Goal: Check status

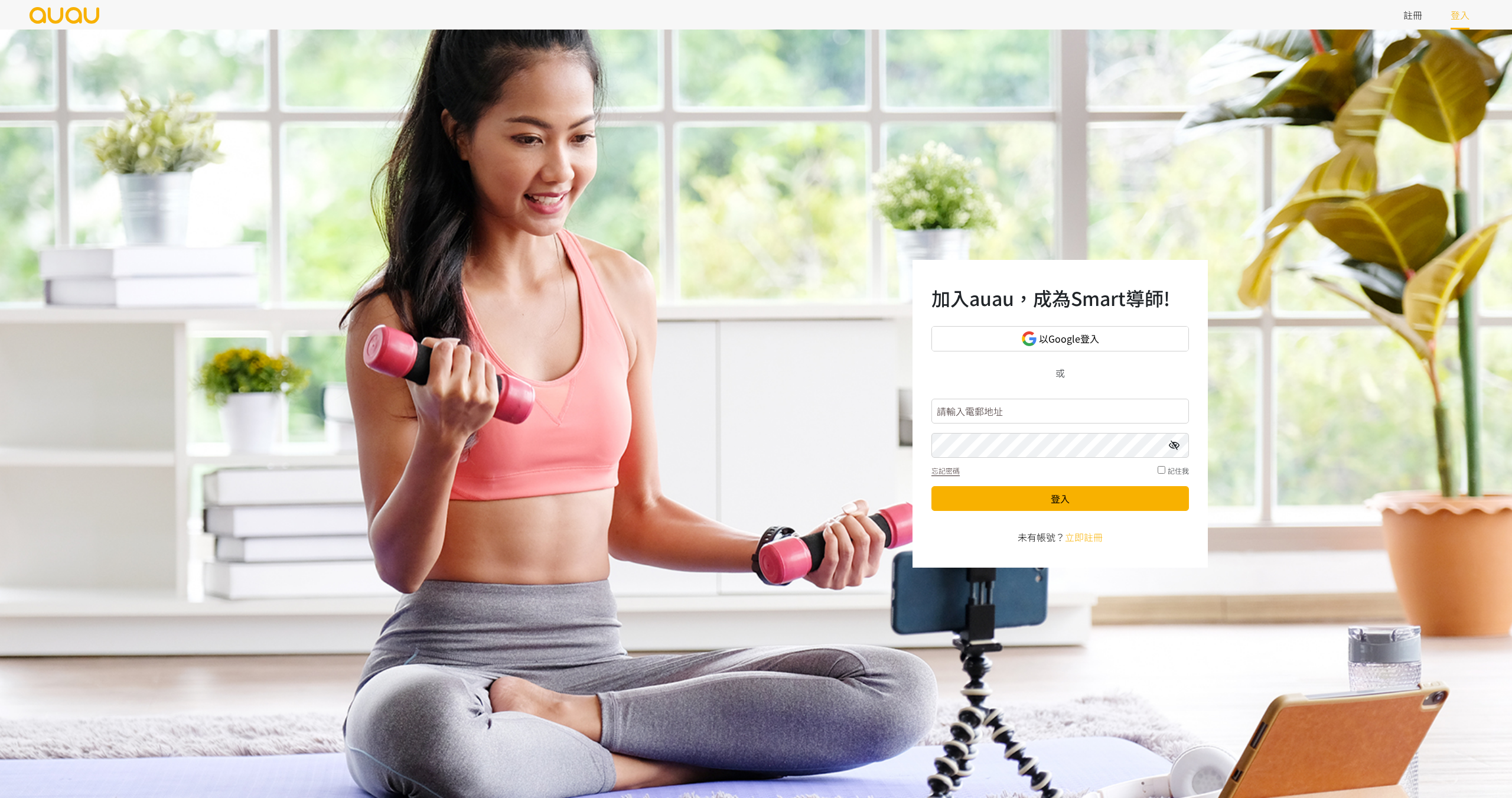
type input "inspirehk@outlook.com"
click at [1175, 449] on icon at bounding box center [1174, 445] width 11 height 9
click at [1051, 500] on button "登入" at bounding box center [1060, 498] width 257 height 25
click at [1028, 496] on button "登入" at bounding box center [1060, 498] width 257 height 25
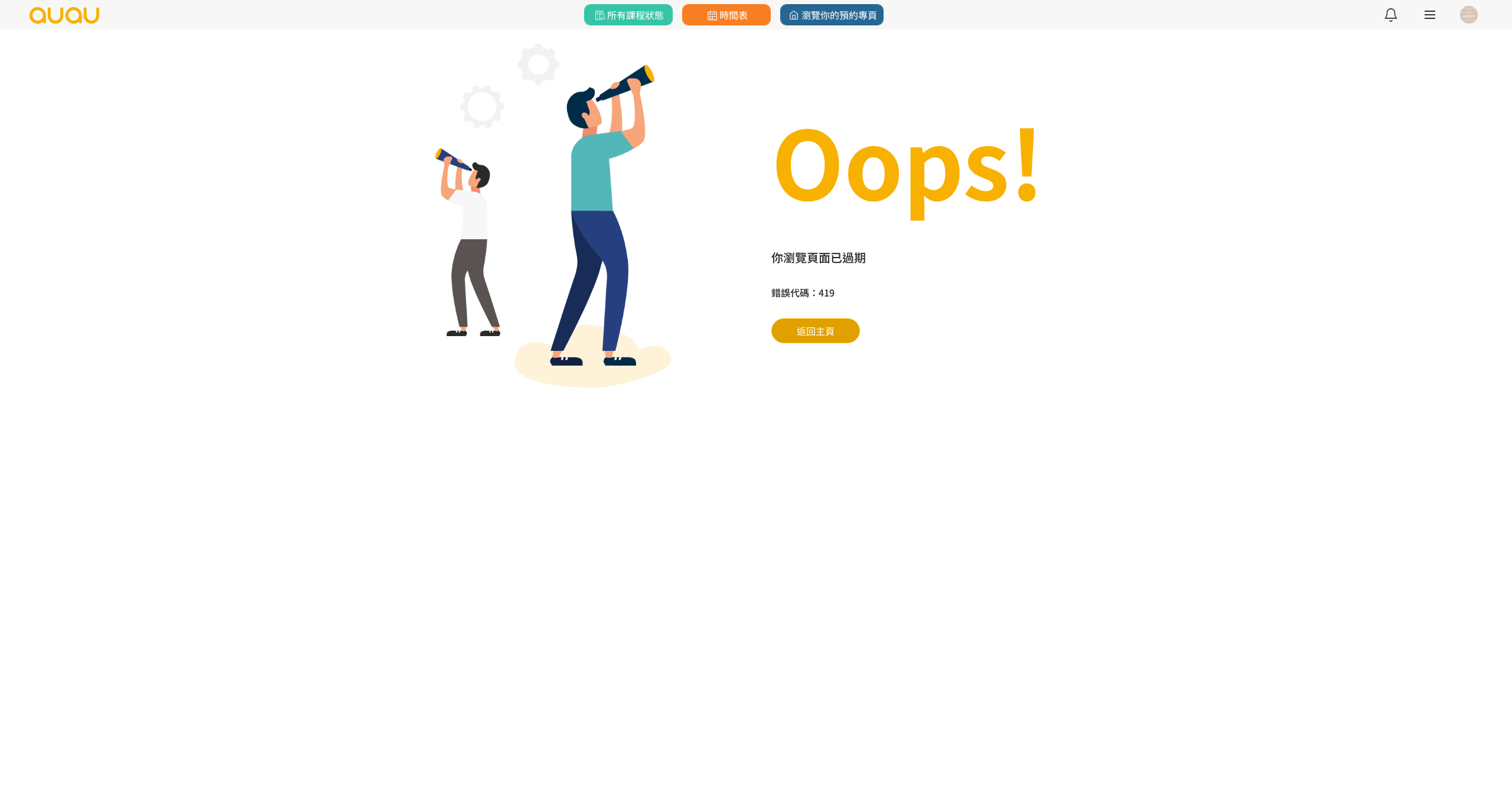
click at [812, 335] on span "返回主頁" at bounding box center [816, 331] width 38 height 14
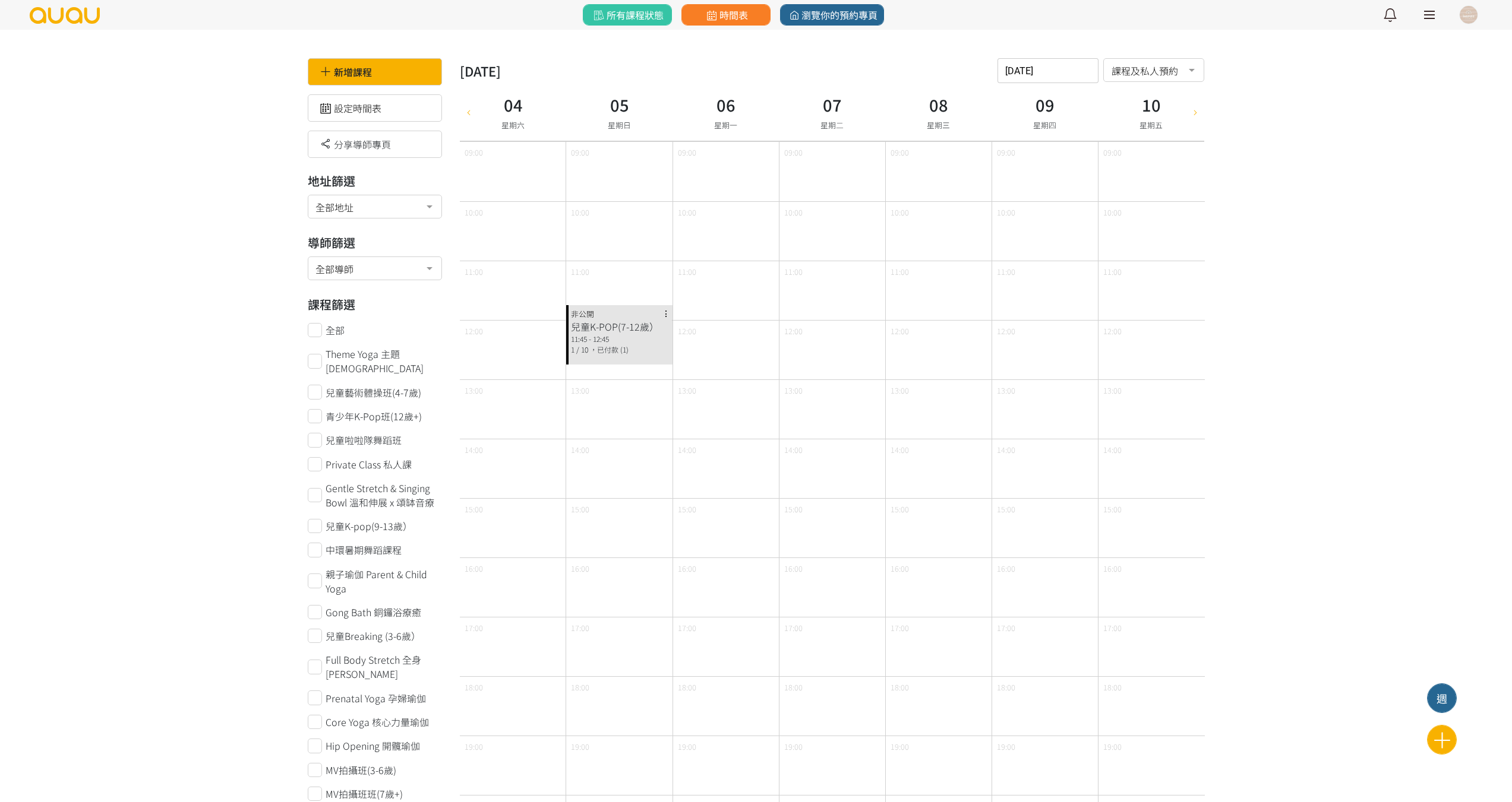
click at [463, 111] on icon at bounding box center [468, 112] width 13 height 9
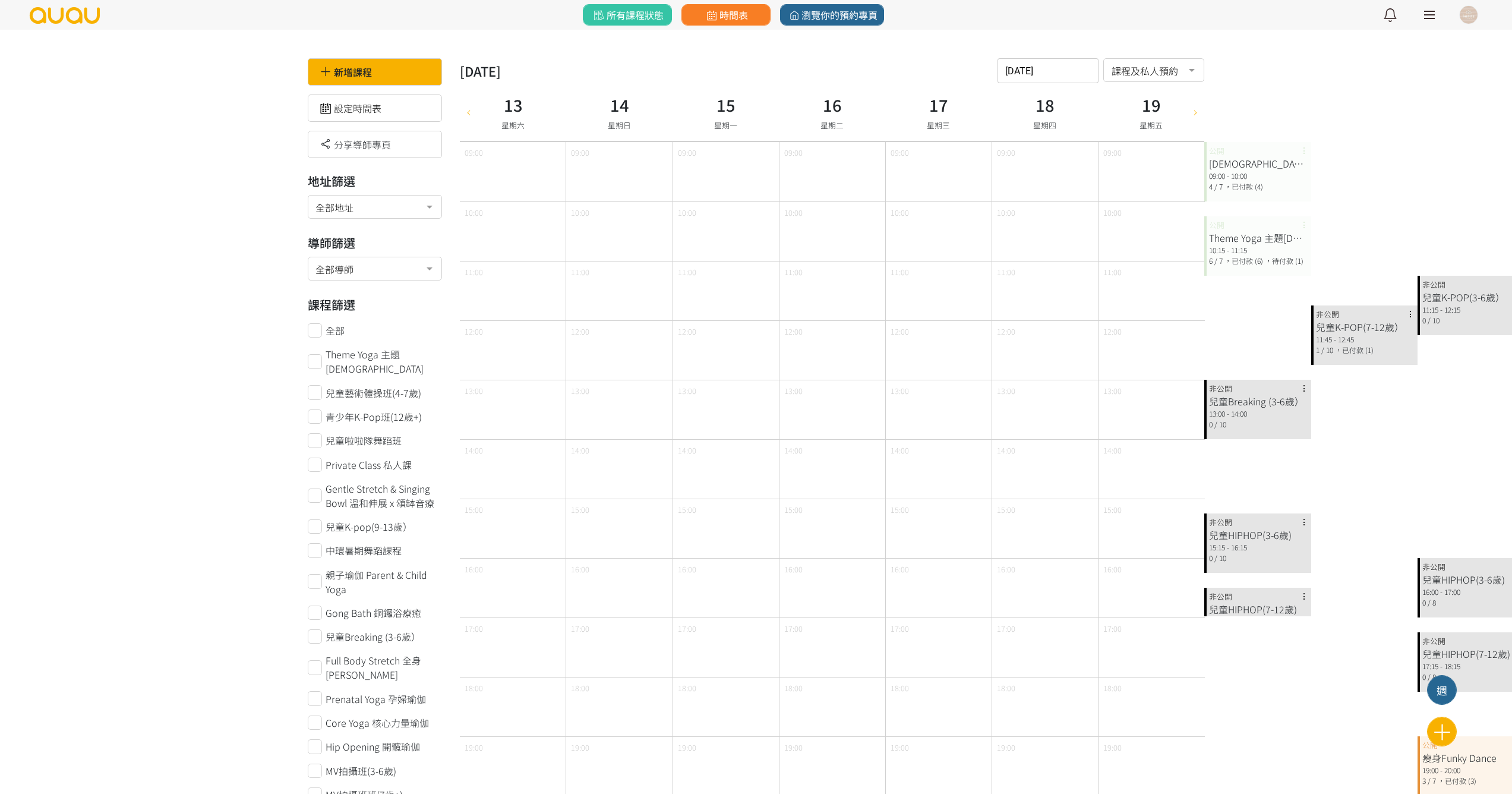
type input "2025-09-06"
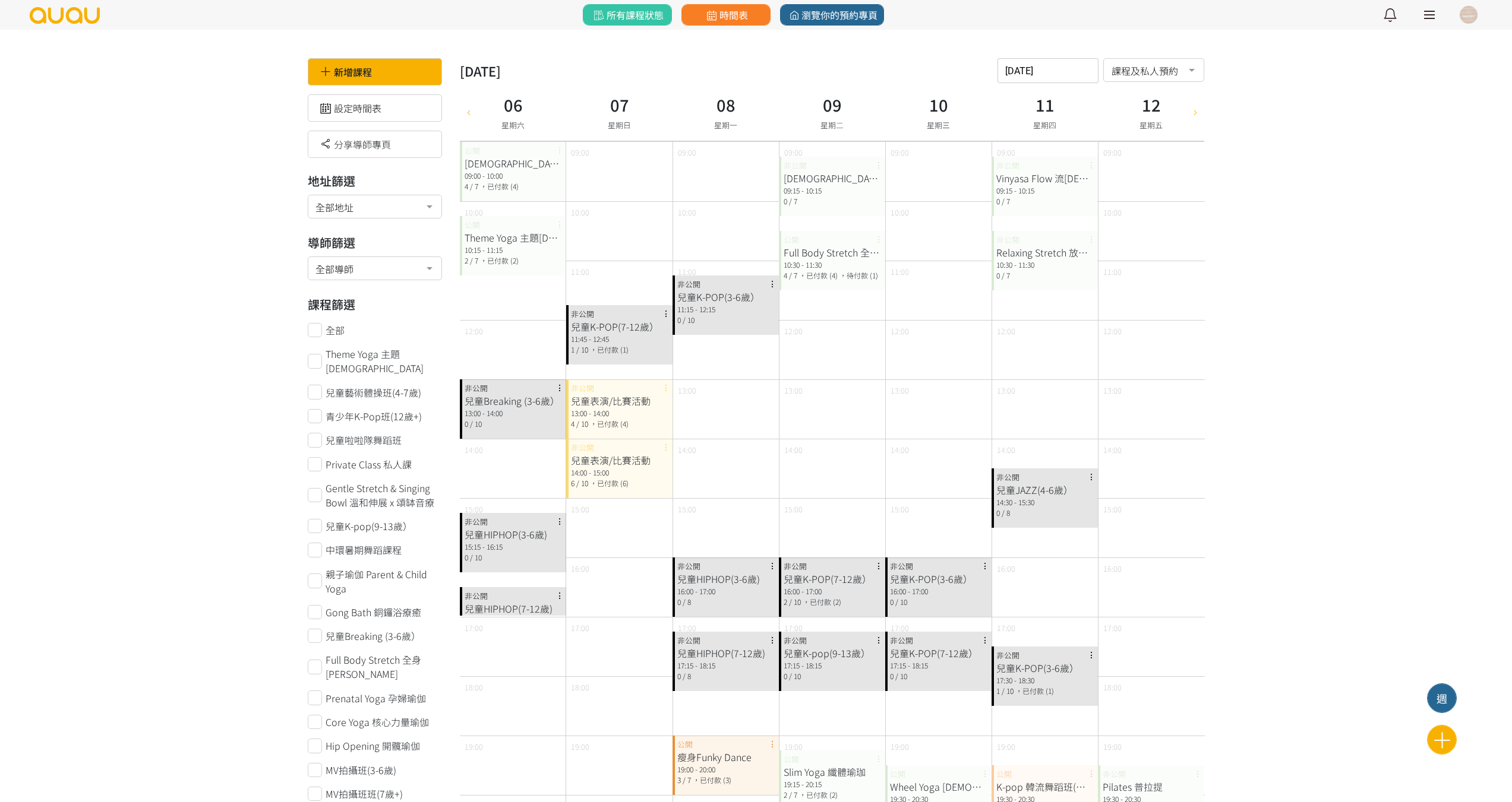
click at [618, 419] on span "，已付款 (4)" at bounding box center [609, 423] width 39 height 10
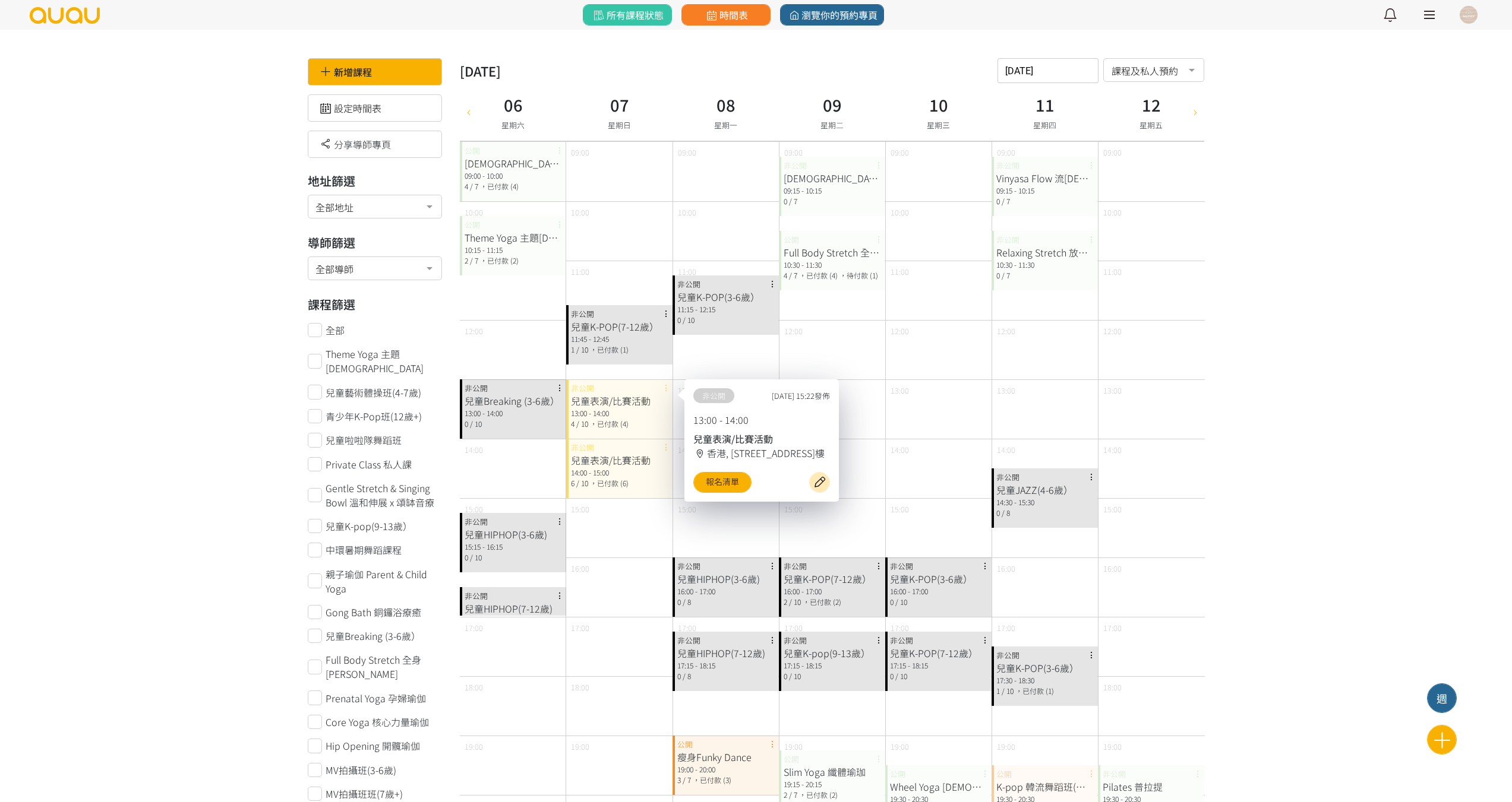
click at [632, 467] on div "兒童表演/比賽活動" at bounding box center [619, 460] width 97 height 14
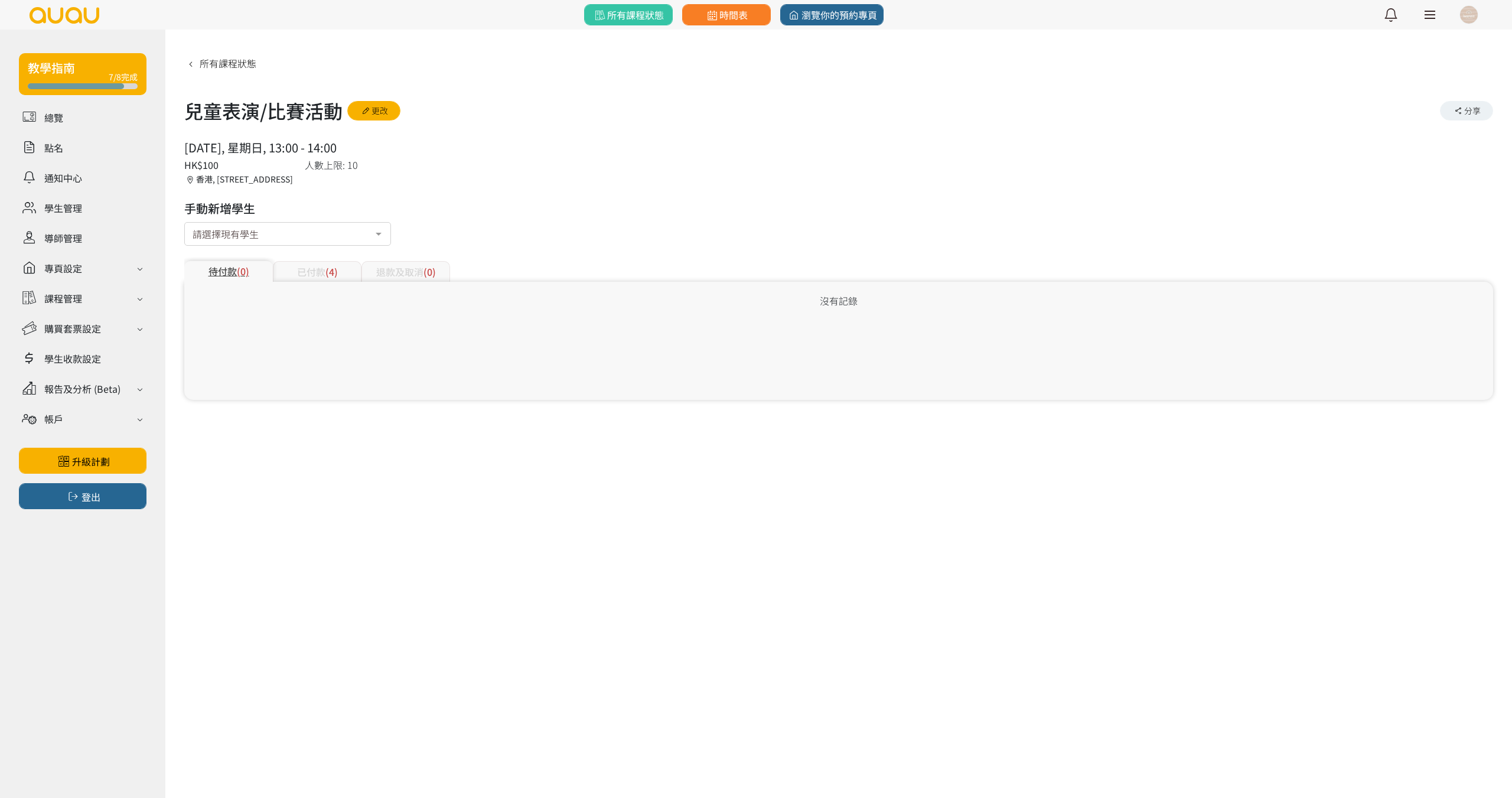
click at [303, 279] on div "已付款 (4)" at bounding box center [317, 271] width 88 height 20
click at [330, 270] on span "(6)" at bounding box center [332, 271] width 13 height 14
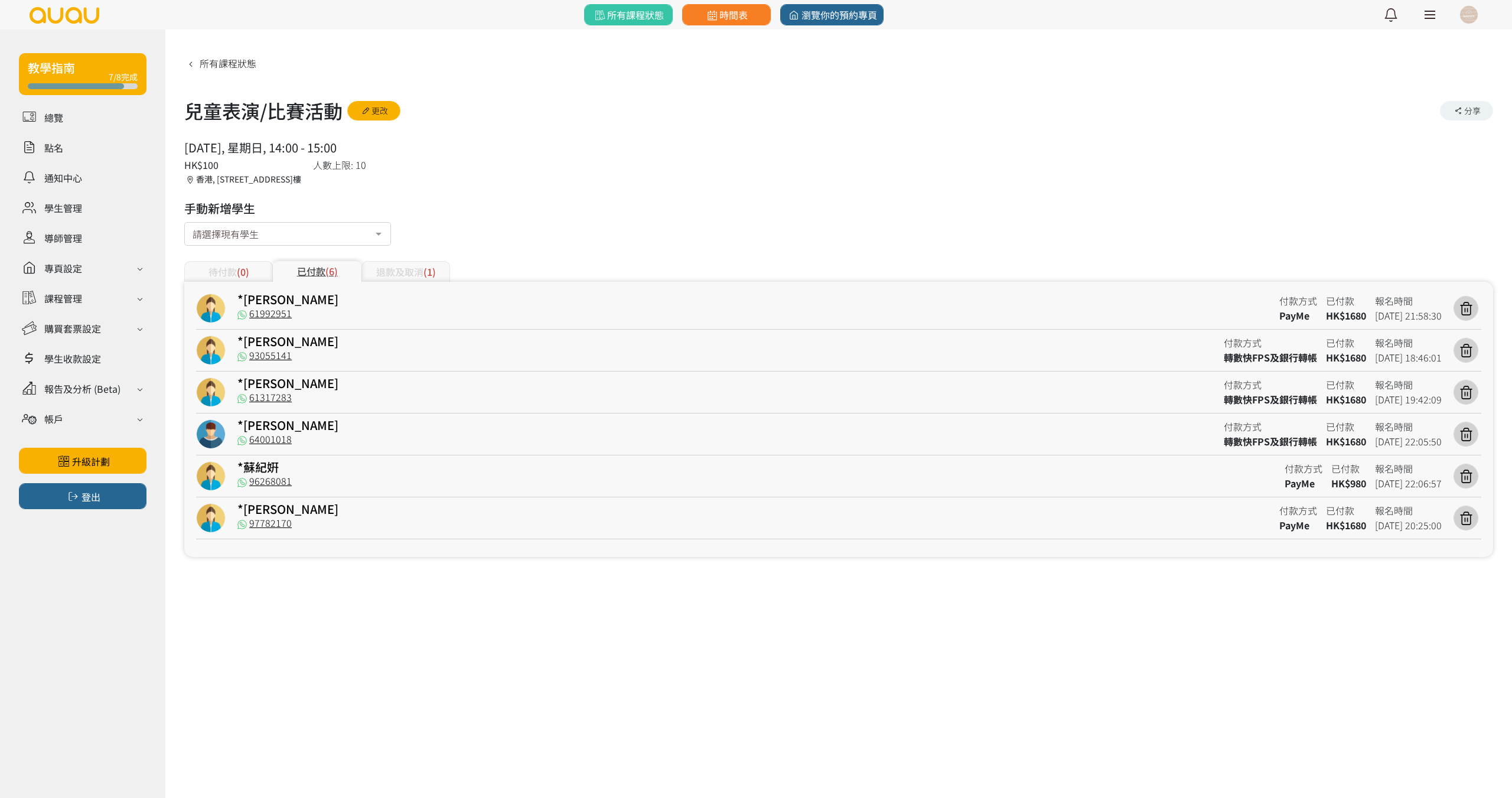
click at [979, 179] on div "[DATE], 星期日, 14:00 - 15:00 人數上限: 10 HK$100 [STREET_ADDRESS]" at bounding box center [839, 162] width 1309 height 47
